Goal: Communication & Community: Share content

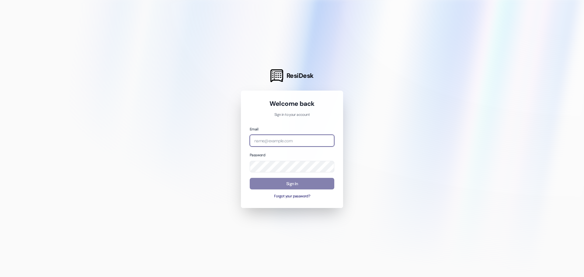
click at [282, 137] on input "email" at bounding box center [292, 141] width 85 height 12
type input "[PERSON_NAME][EMAIL_ADDRESS][PERSON_NAME][DOMAIN_NAME]"
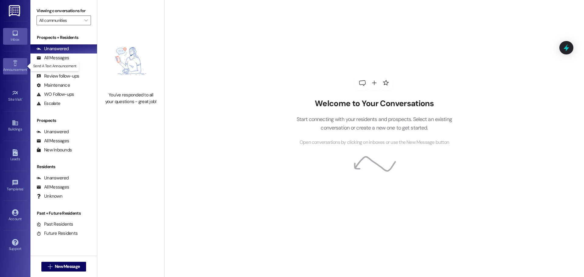
click at [18, 65] on icon at bounding box center [15, 63] width 7 height 7
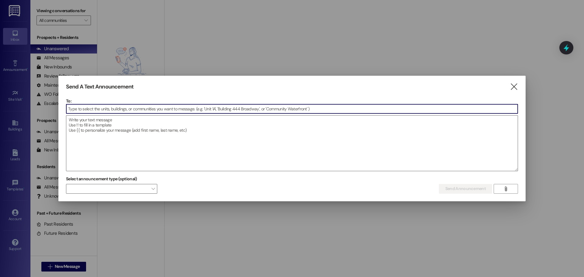
click at [91, 111] on input at bounding box center [292, 108] width 452 height 9
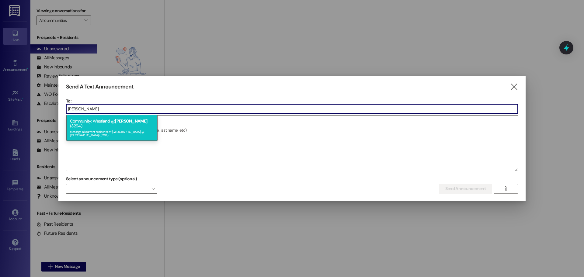
type input "[PERSON_NAME]"
click at [118, 122] on span "[PERSON_NAME]" at bounding box center [131, 120] width 32 height 5
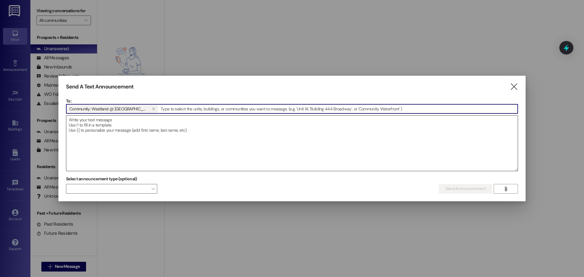
click at [150, 145] on textarea at bounding box center [292, 143] width 452 height 55
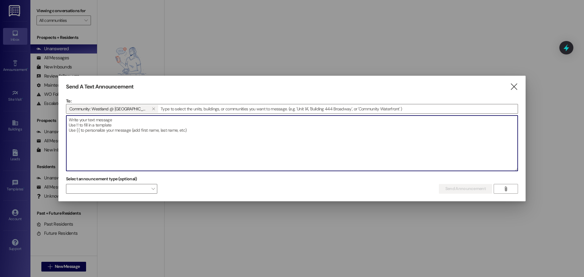
click at [125, 126] on textarea at bounding box center [292, 143] width 452 height 55
paste textarea "Notice: Temporary Water Shutoff Please be advised that the water will be turned…"
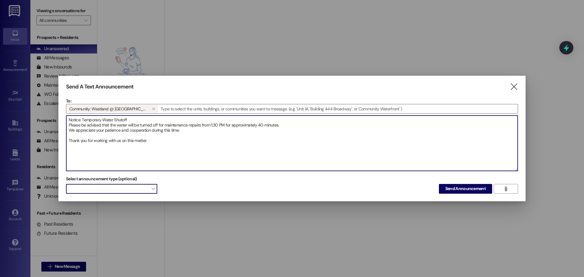
click at [126, 185] on span at bounding box center [111, 189] width 91 height 10
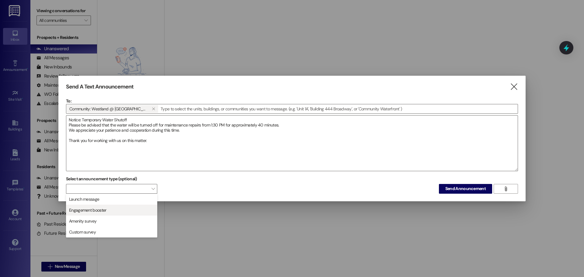
click at [105, 212] on span "Engagement booster" at bounding box center [87, 210] width 37 height 6
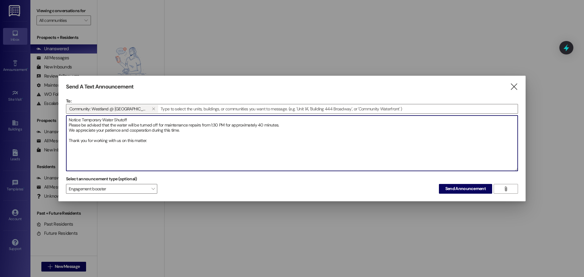
click at [82, 120] on textarea "Notice: Temporary Water Shutoff Please be advised that the water will be turned…" at bounding box center [292, 143] width 452 height 55
type textarea "Temporary Water Shutoff Please be advised that the water will be turned off for…"
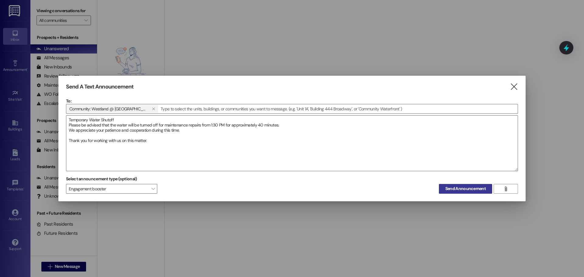
click at [475, 189] on span "Send Announcement" at bounding box center [466, 189] width 40 height 6
